Goal: Information Seeking & Learning: Learn about a topic

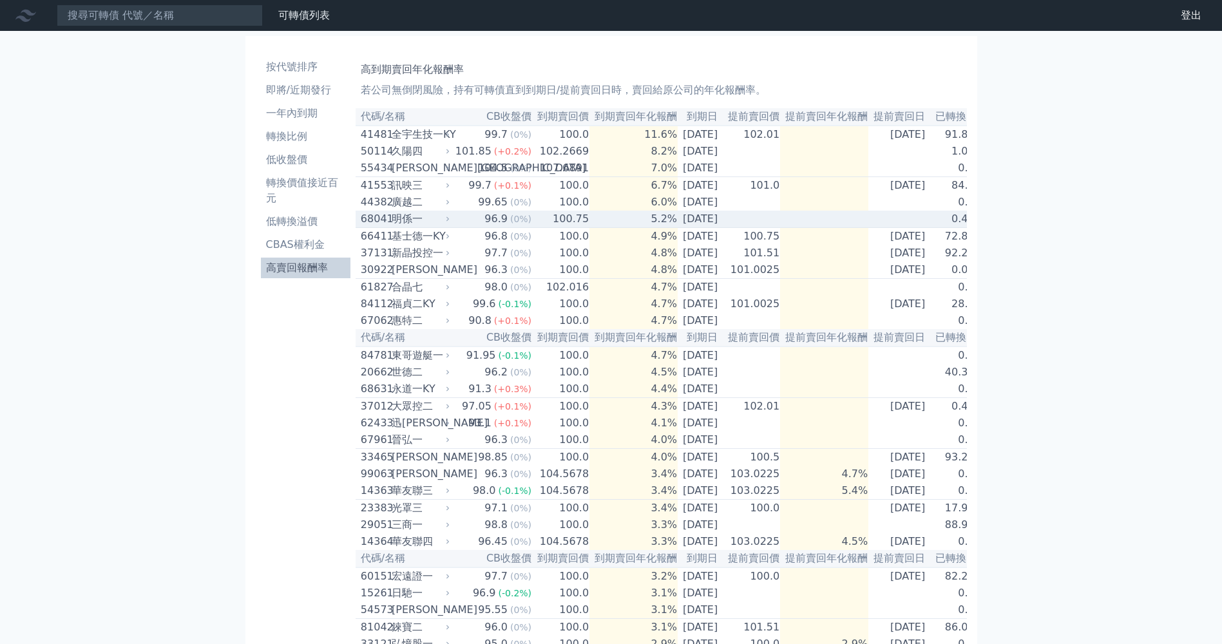
click at [595, 221] on td "5.2%" at bounding box center [633, 219] width 88 height 17
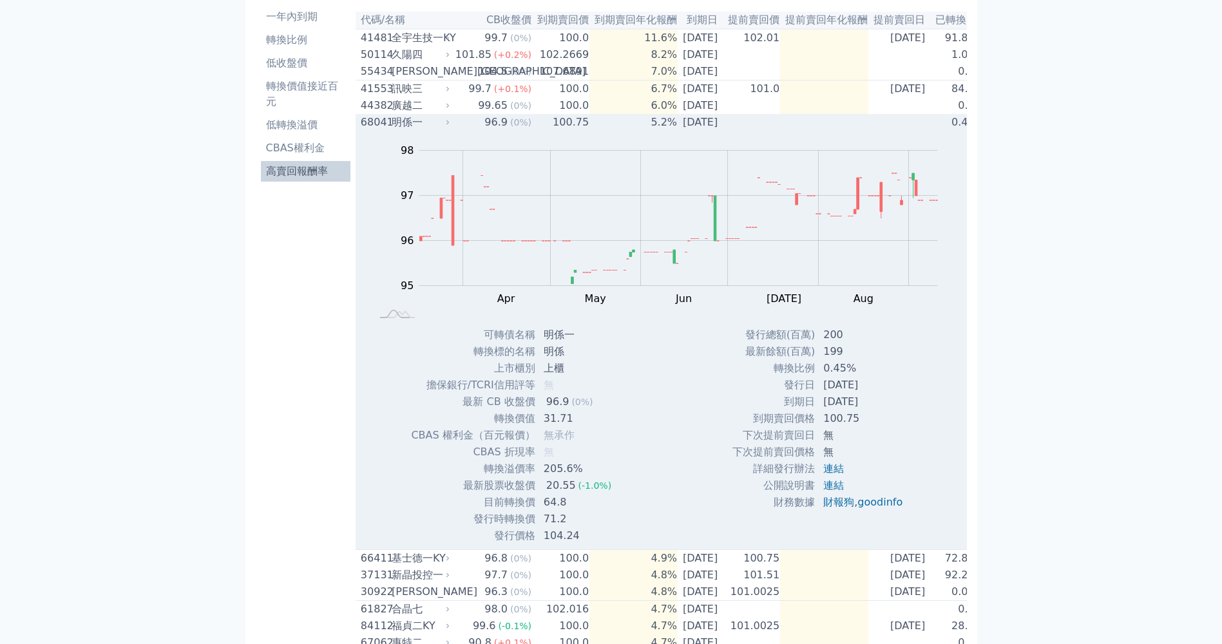
scroll to position [193, 0]
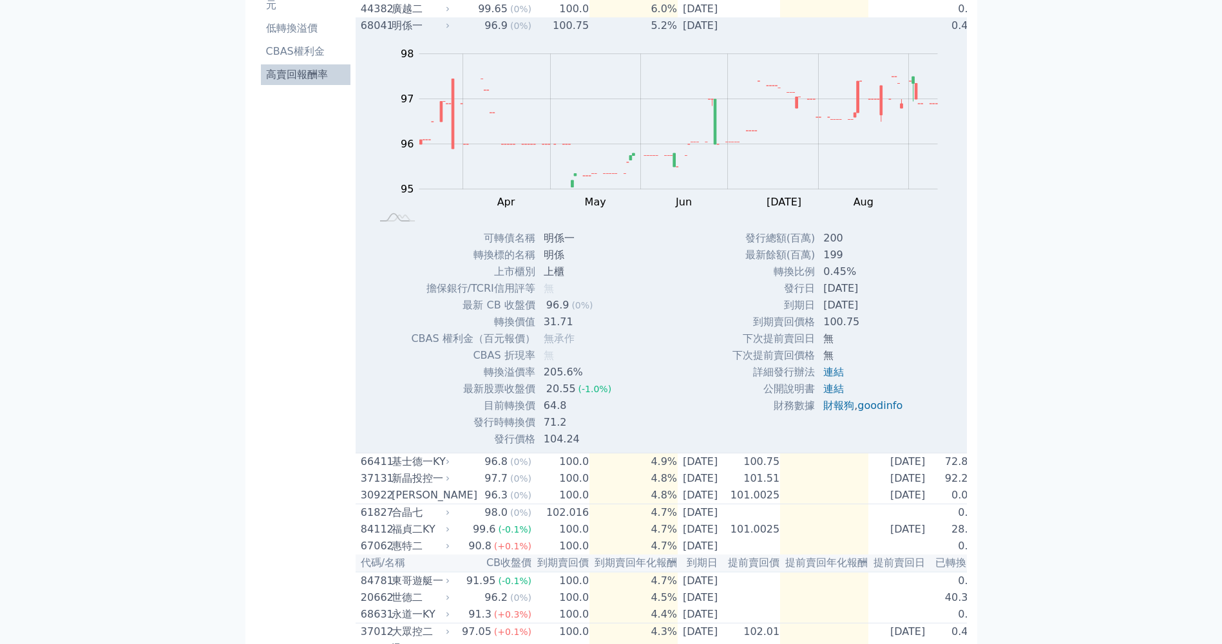
click at [640, 29] on td "5.2%" at bounding box center [633, 25] width 88 height 17
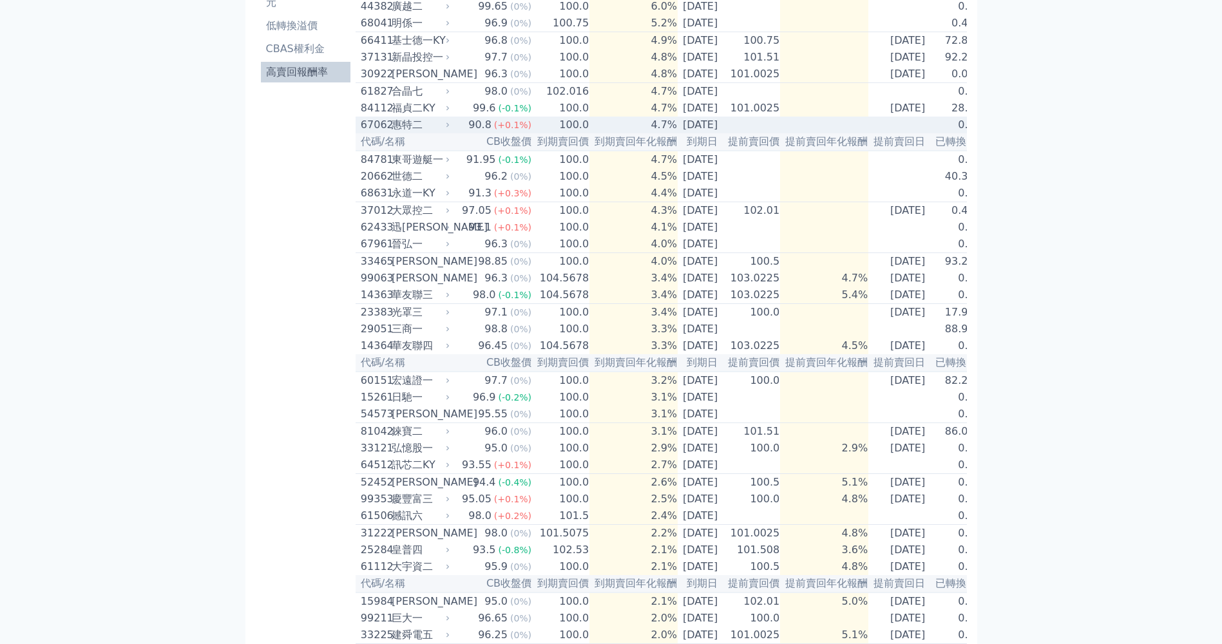
scroll to position [131, 0]
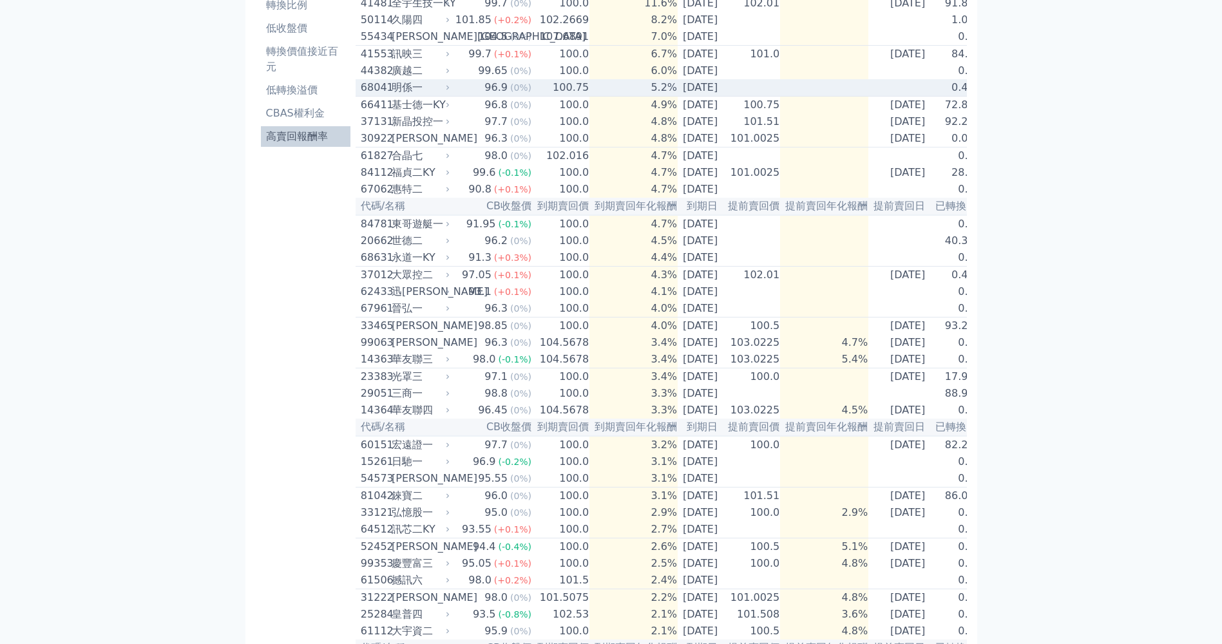
click at [510, 93] on span "(0%)" at bounding box center [520, 87] width 21 height 10
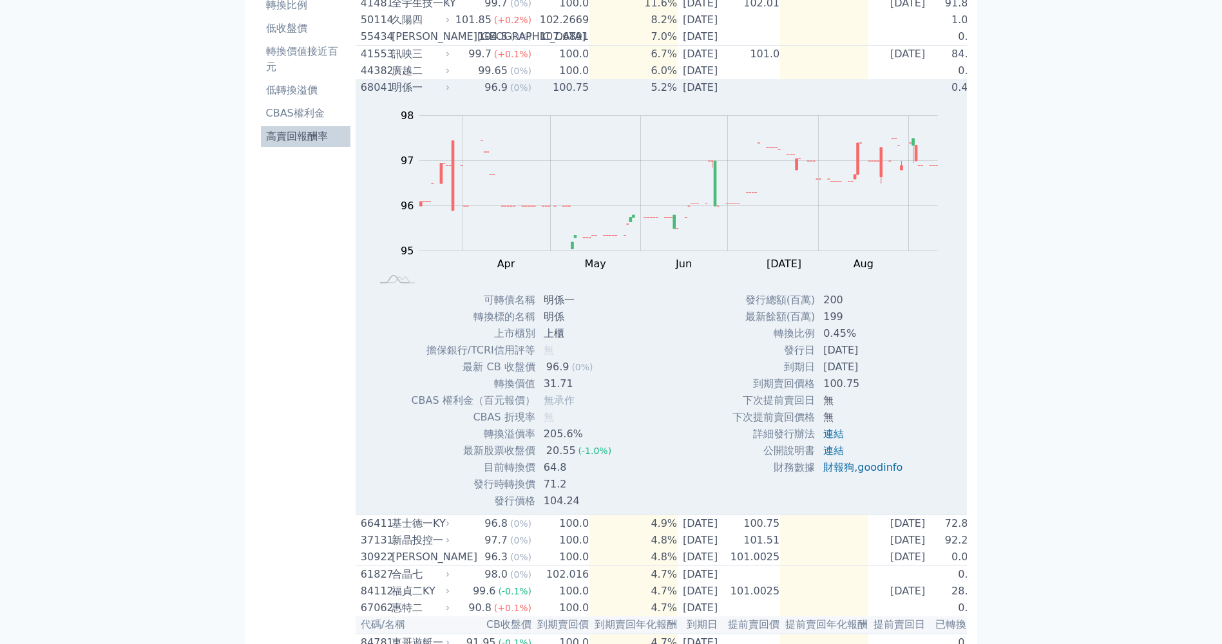
click at [416, 92] on div "明係一" at bounding box center [419, 87] width 55 height 15
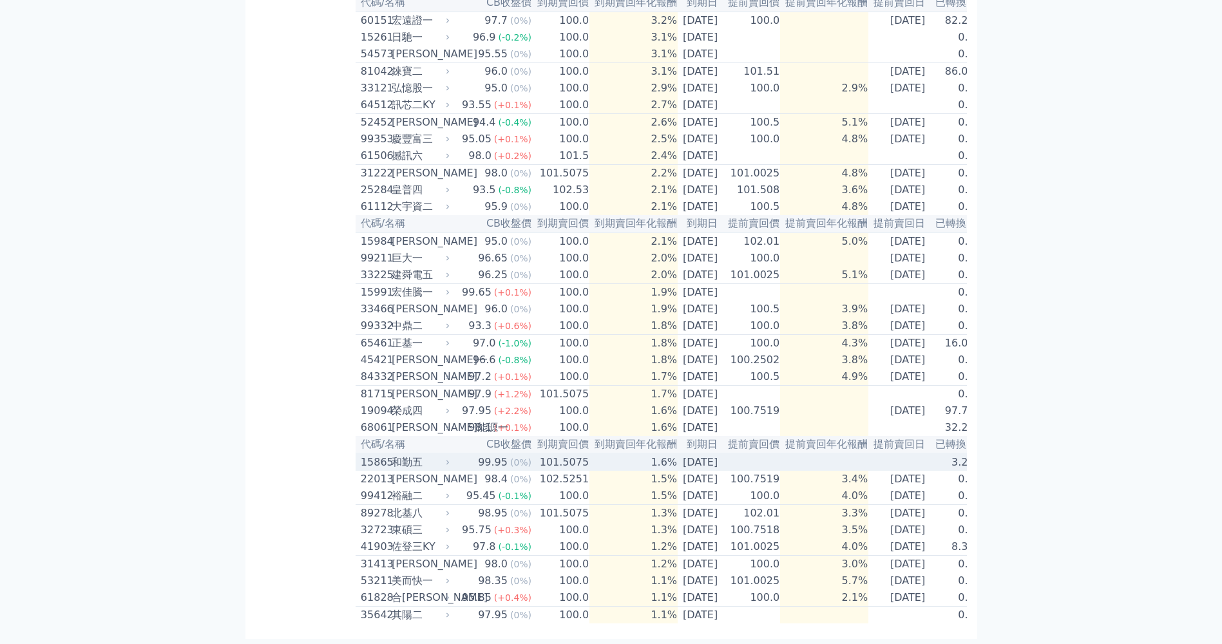
scroll to position [647, 0]
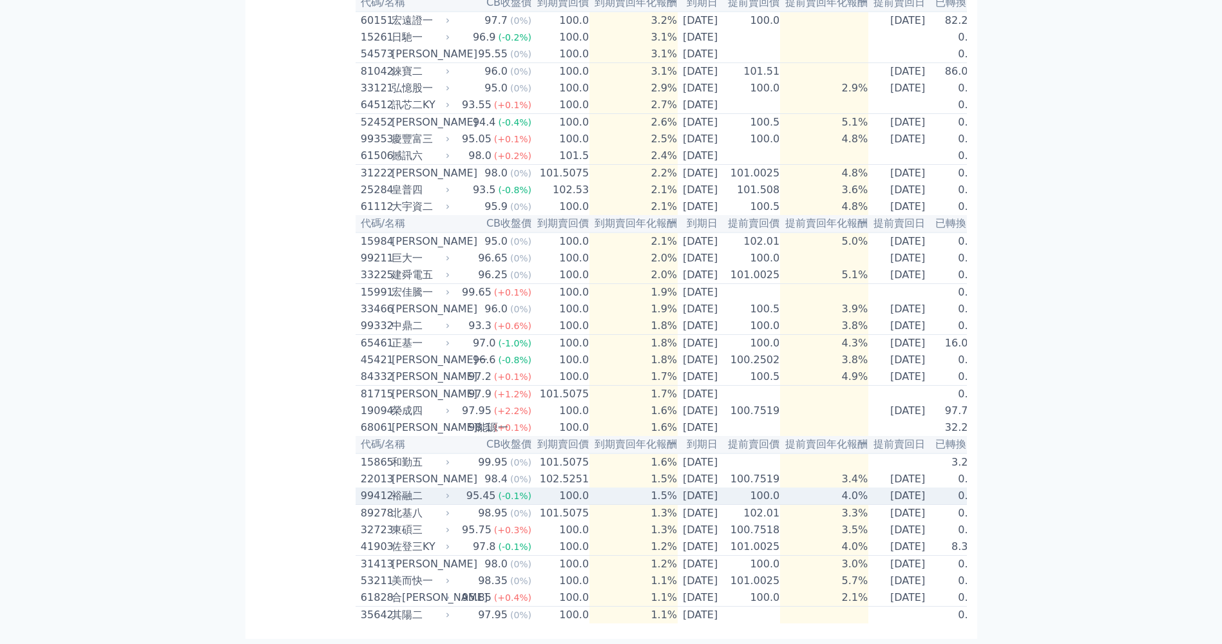
click at [678, 488] on td "[DATE]" at bounding box center [700, 496] width 45 height 17
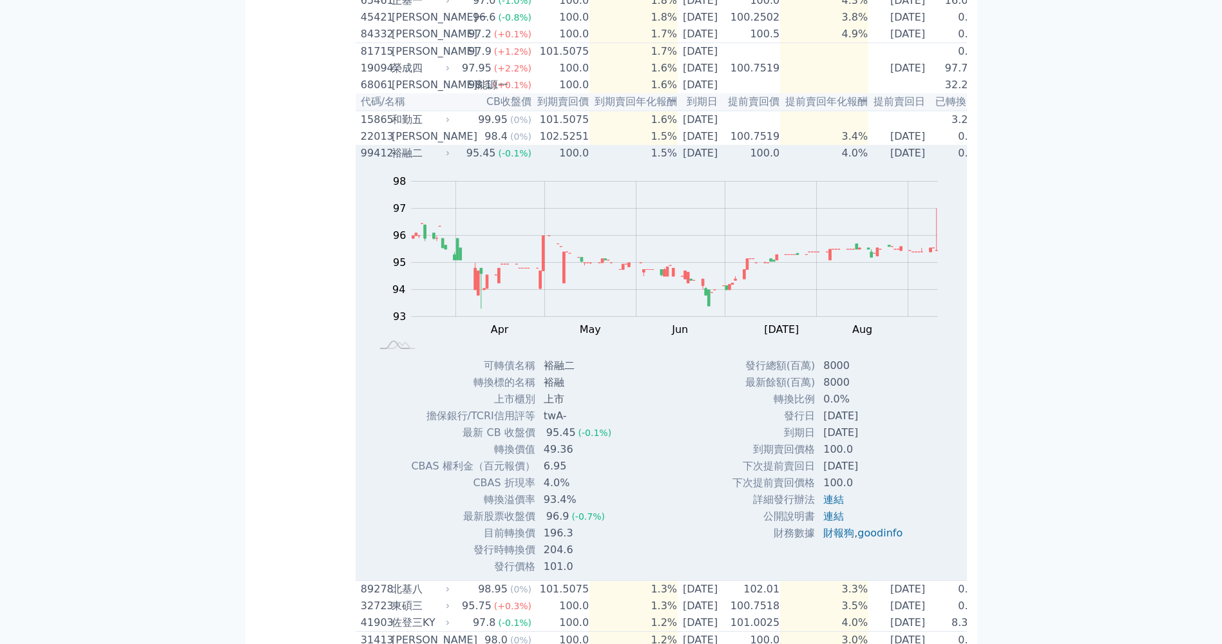
scroll to position [904, 0]
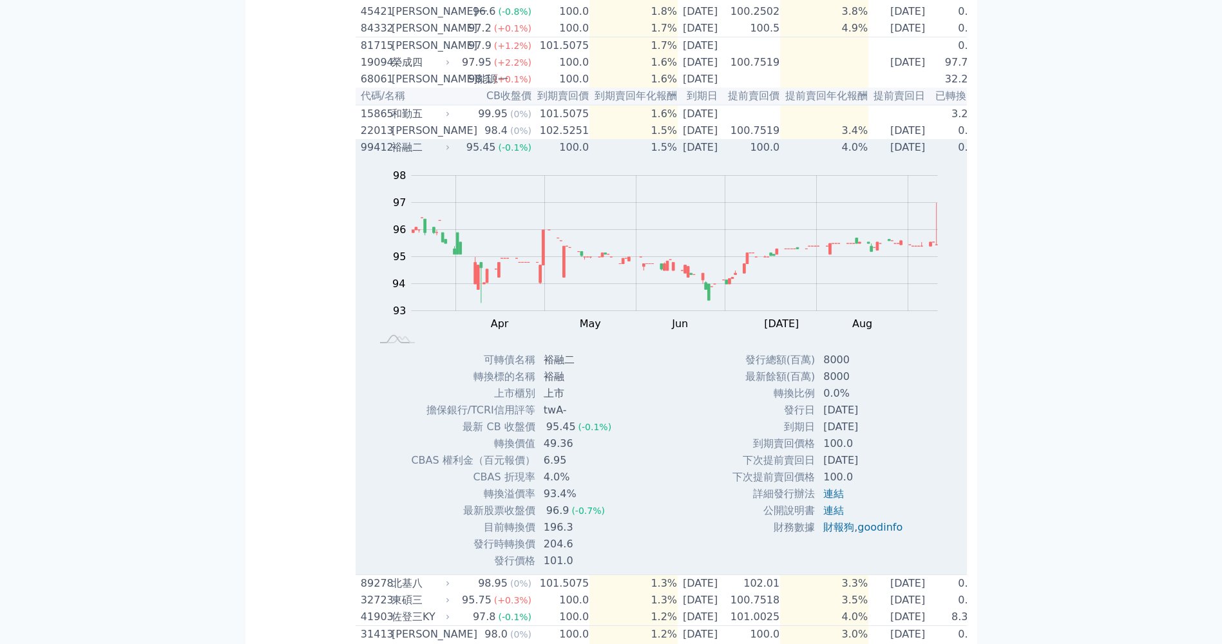
click at [780, 156] on td "100.0" at bounding box center [751, 147] width 57 height 17
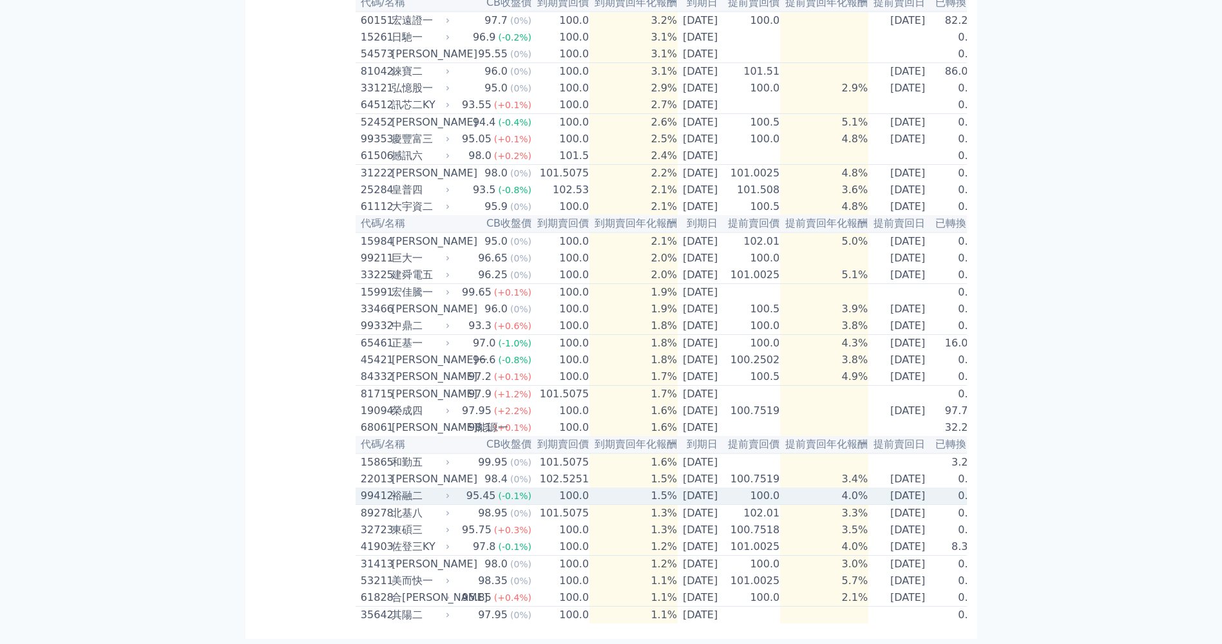
click at [836, 488] on td "4.0%" at bounding box center [824, 496] width 88 height 17
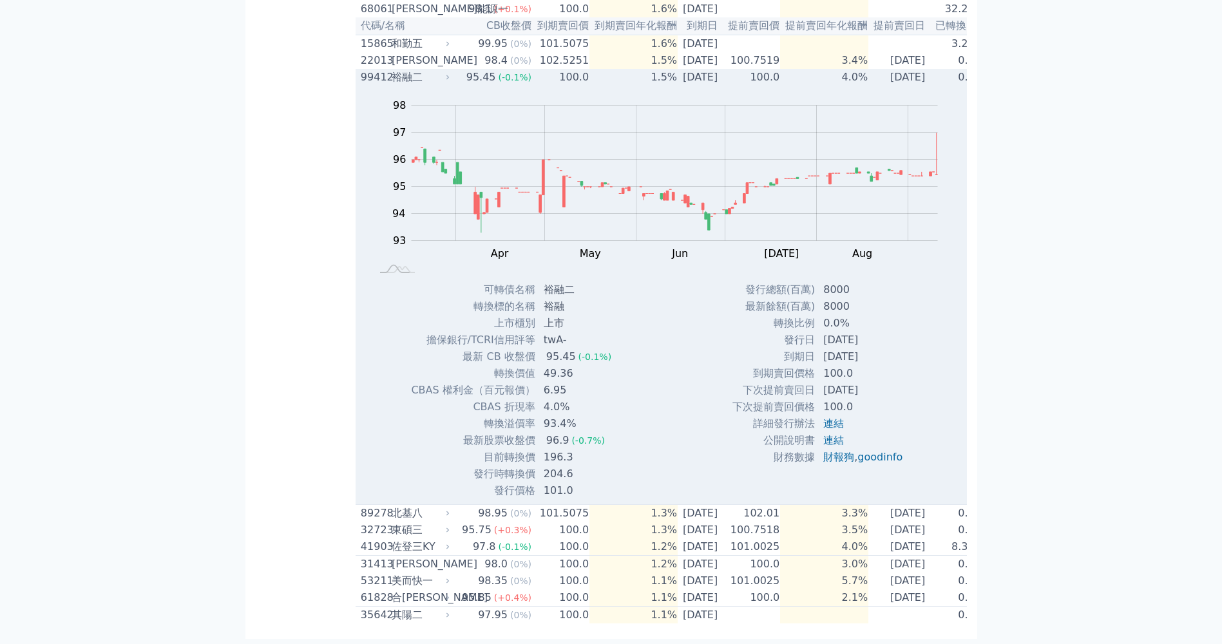
scroll to position [1033, 0]
drag, startPoint x: 878, startPoint y: 403, endPoint x: 904, endPoint y: 386, distance: 31.3
click at [904, 386] on tbody "發行總額(百萬) 8000 最新餘額(百萬) 8000 轉換比例 0.0% 發行日 [DATE] 到期日 [DATE] 到期賣回價格 100.0 100.0" at bounding box center [822, 374] width 181 height 184
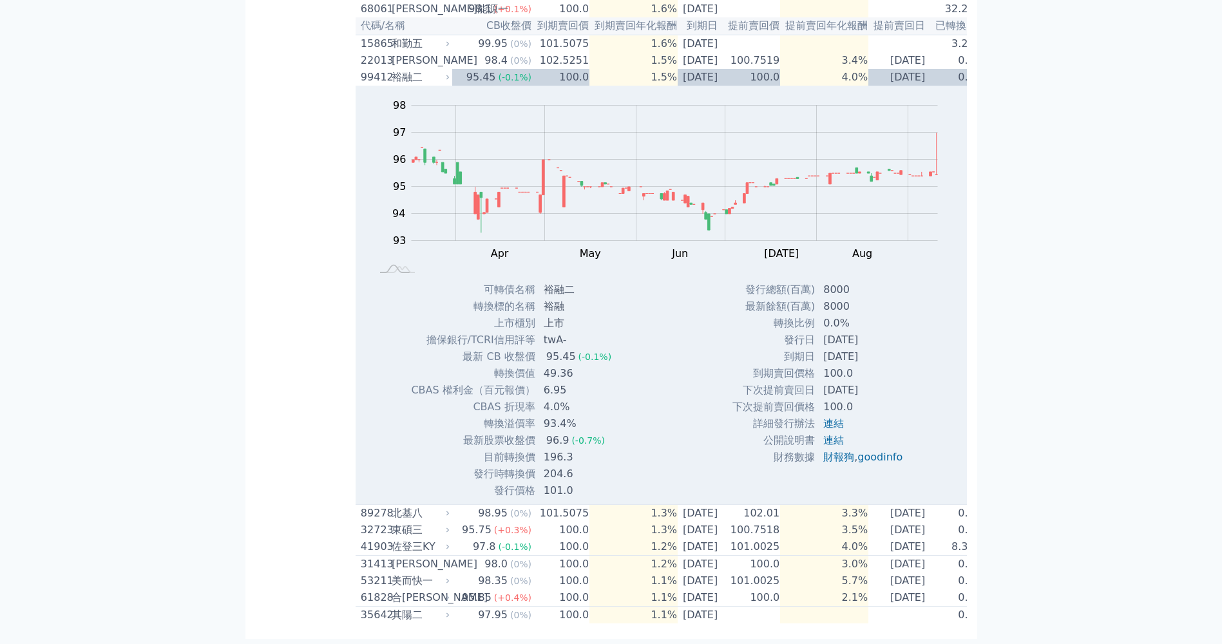
drag, startPoint x: 904, startPoint y: 386, endPoint x: 897, endPoint y: 399, distance: 15.3
click at [897, 399] on td "[DATE]" at bounding box center [864, 390] width 97 height 17
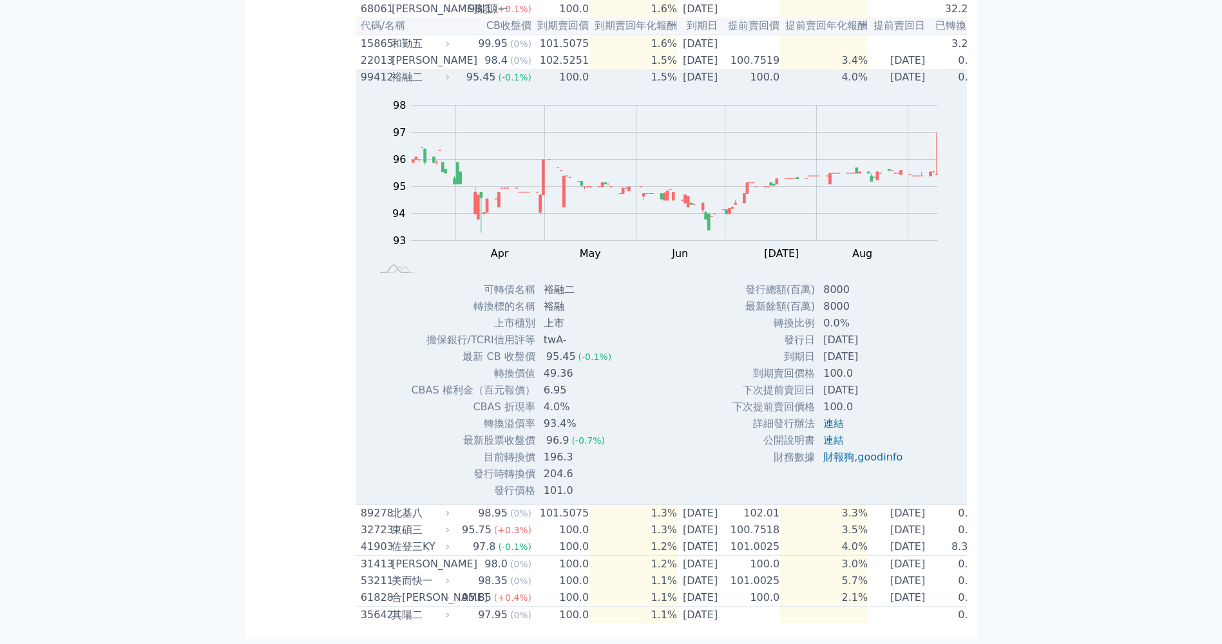
click at [606, 86] on td "1.5%" at bounding box center [633, 77] width 88 height 17
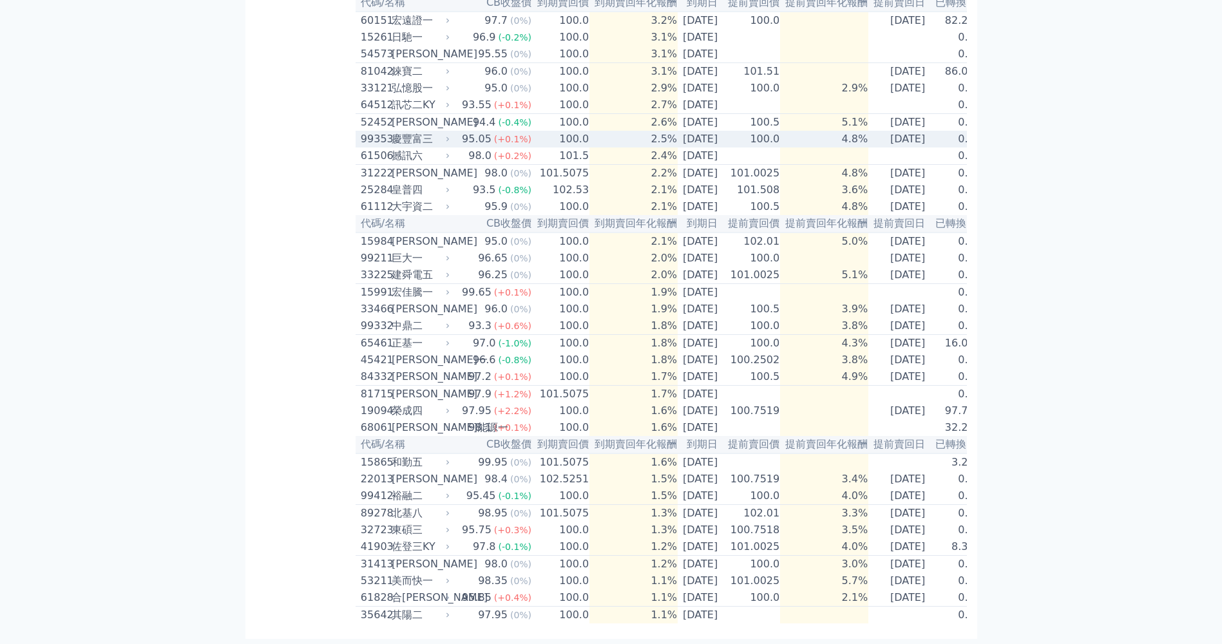
scroll to position [647, 0]
